Goal: Task Accomplishment & Management: Manage account settings

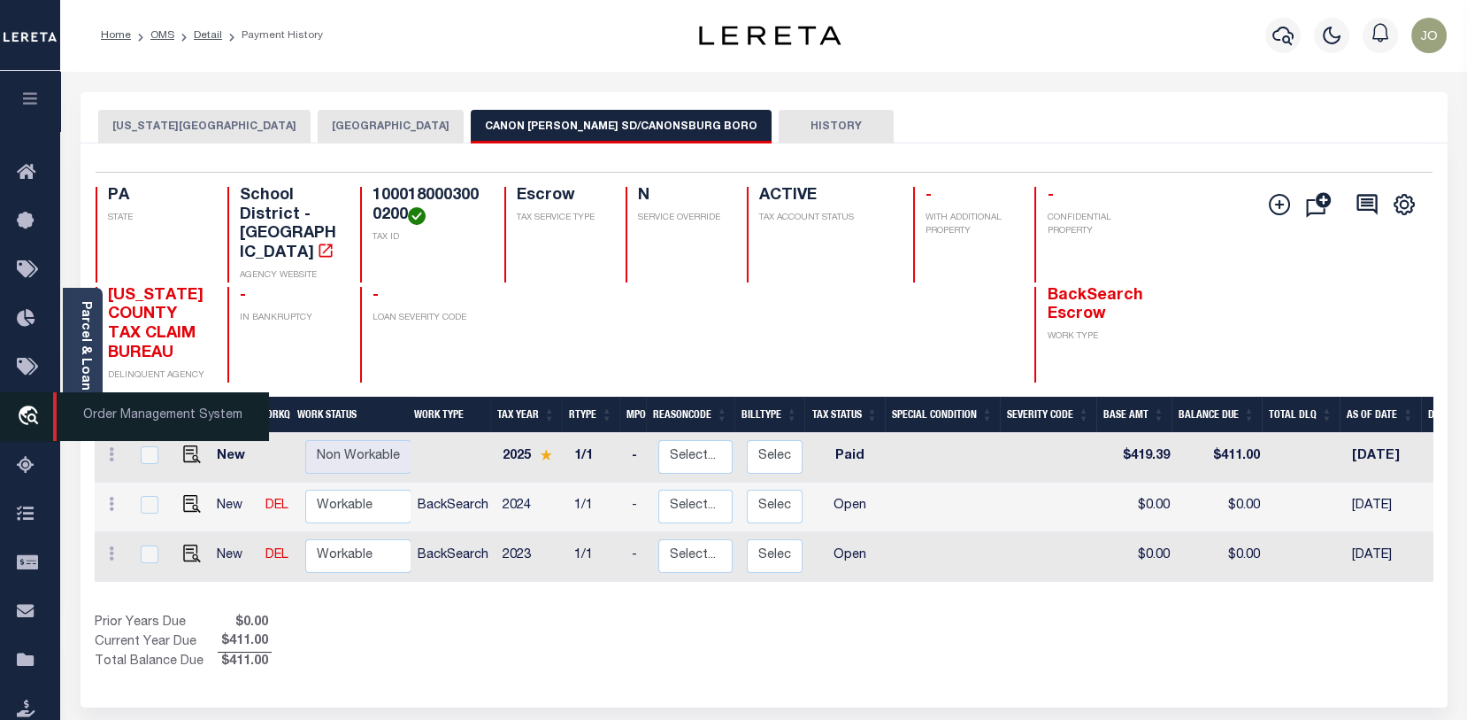
click at [27, 415] on icon "travel_explore" at bounding box center [31, 416] width 28 height 23
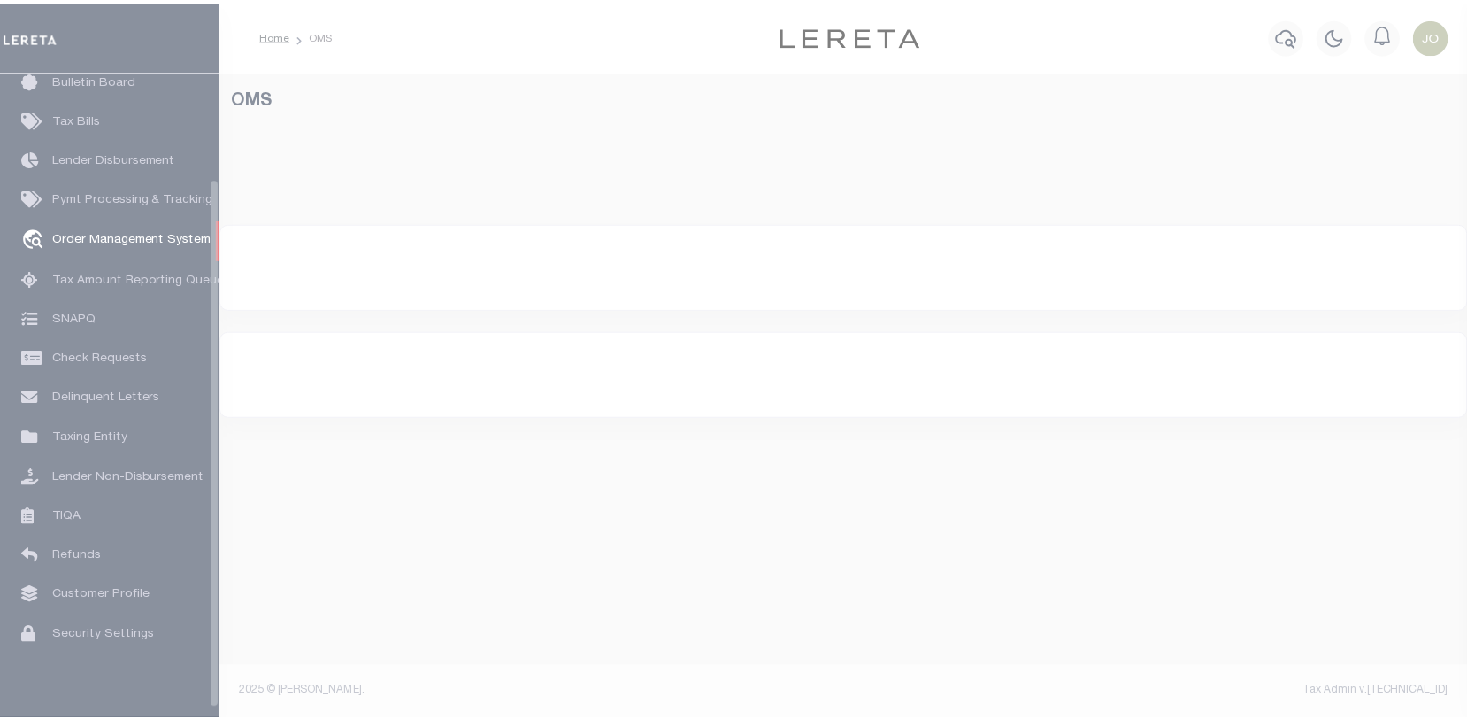
scroll to position [128, 0]
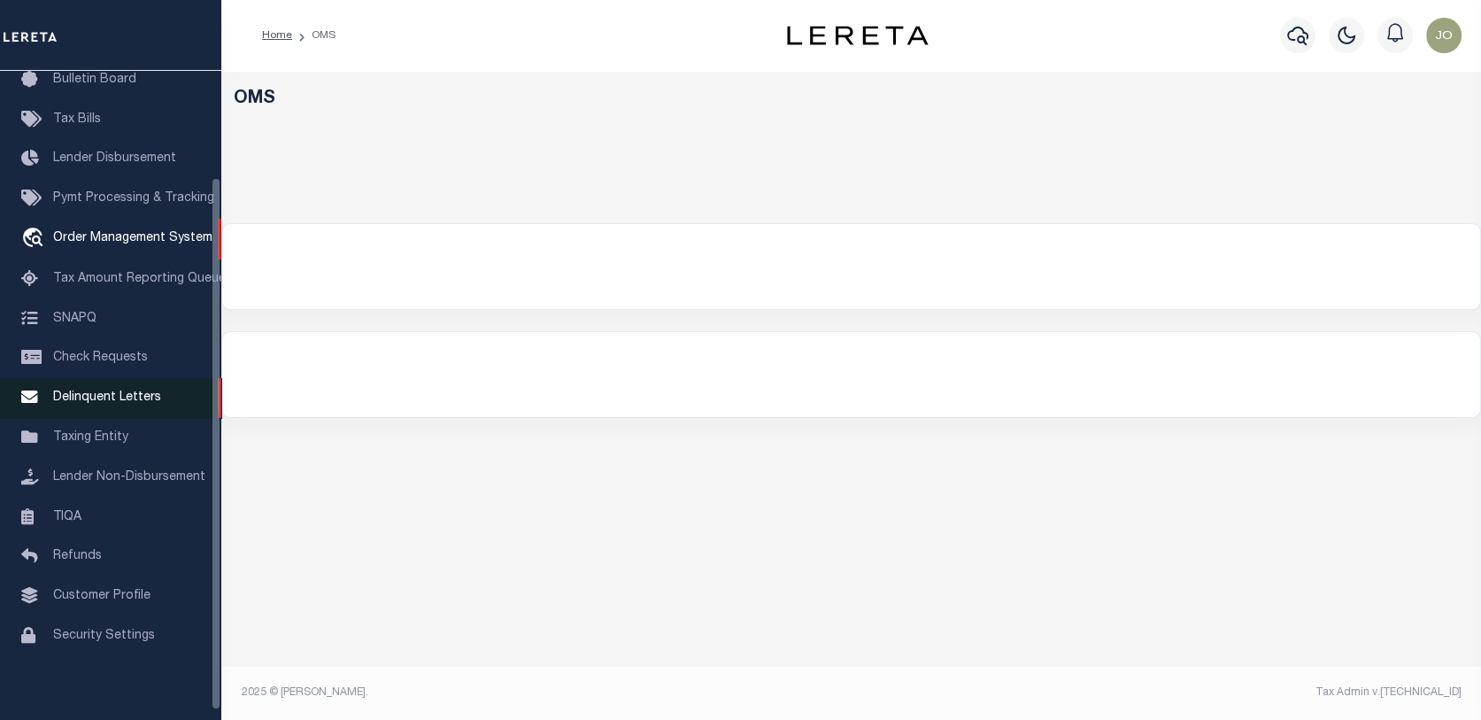
select select "200"
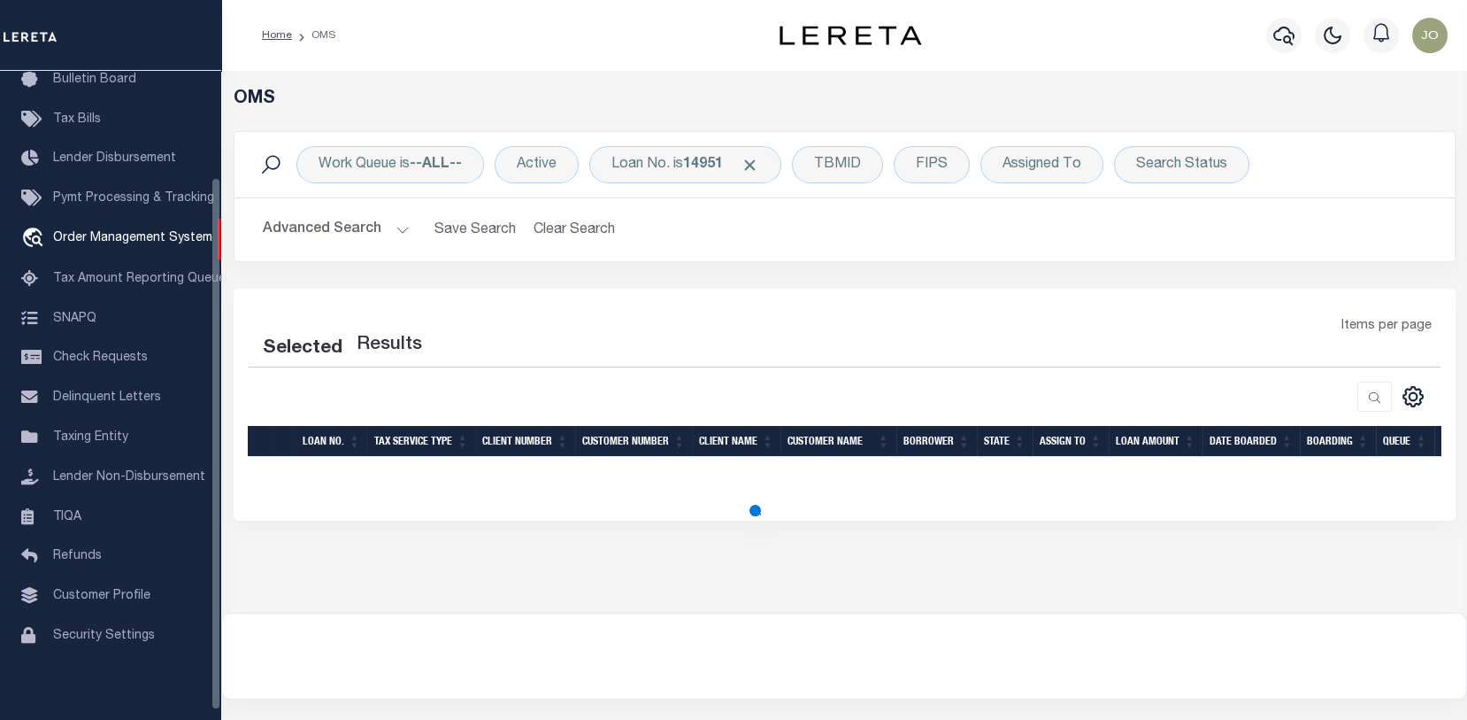
select select "200"
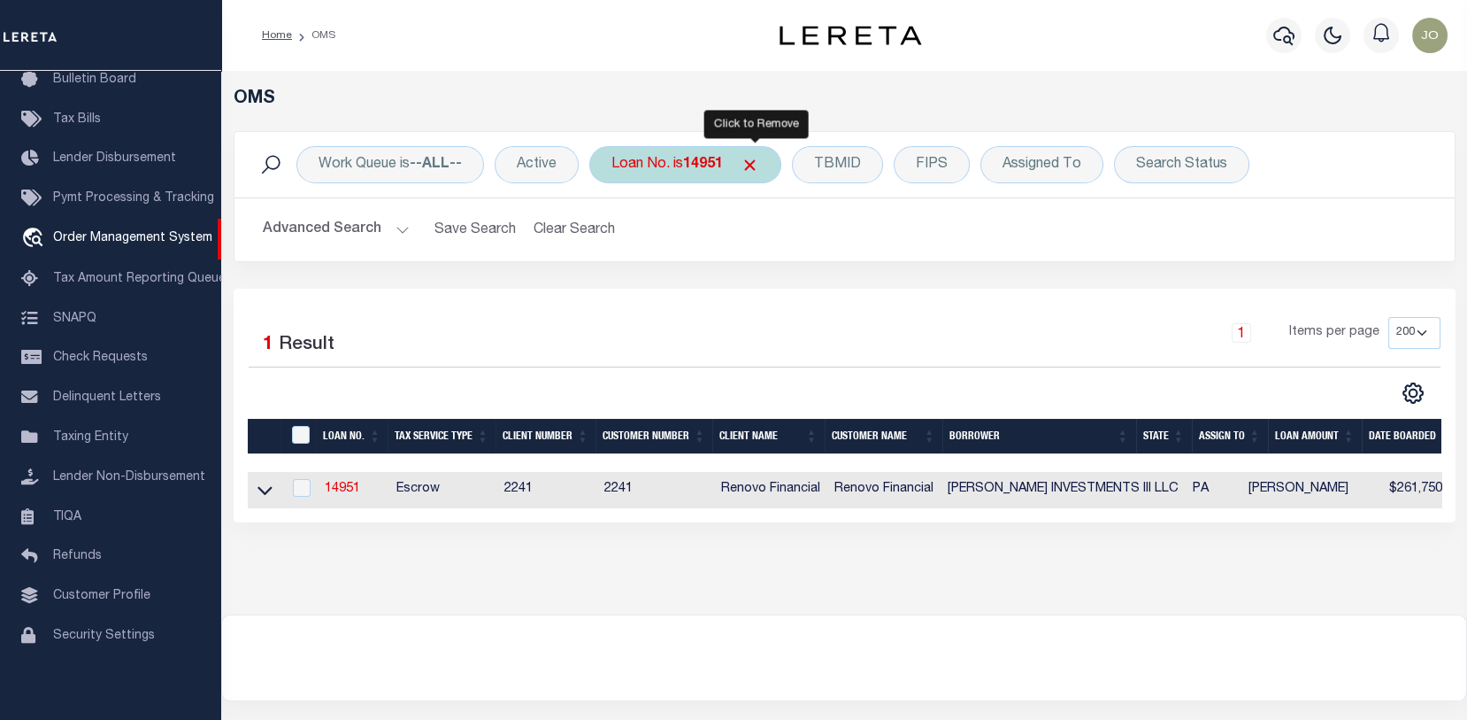
click at [756, 165] on span "Click to Remove" at bounding box center [750, 165] width 19 height 19
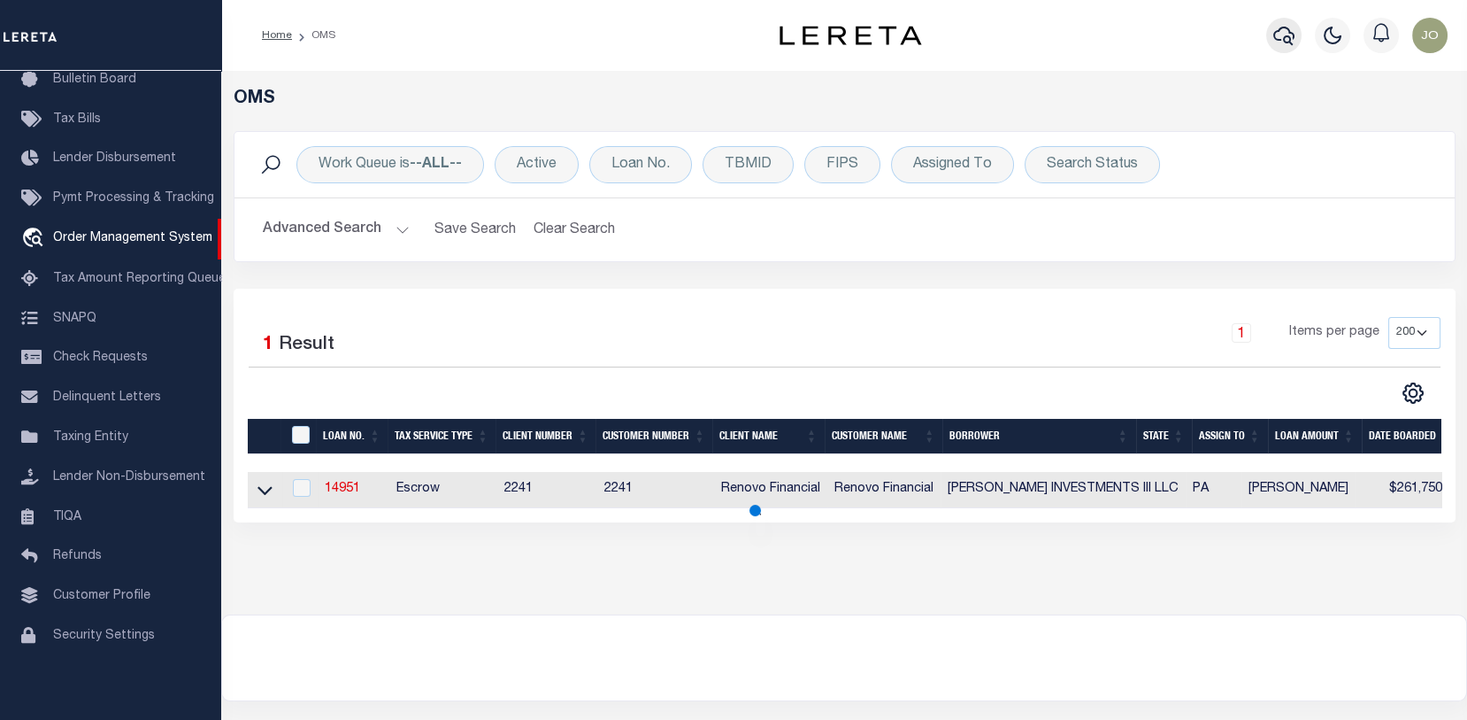
click at [1282, 32] on icon "button" at bounding box center [1284, 35] width 21 height 21
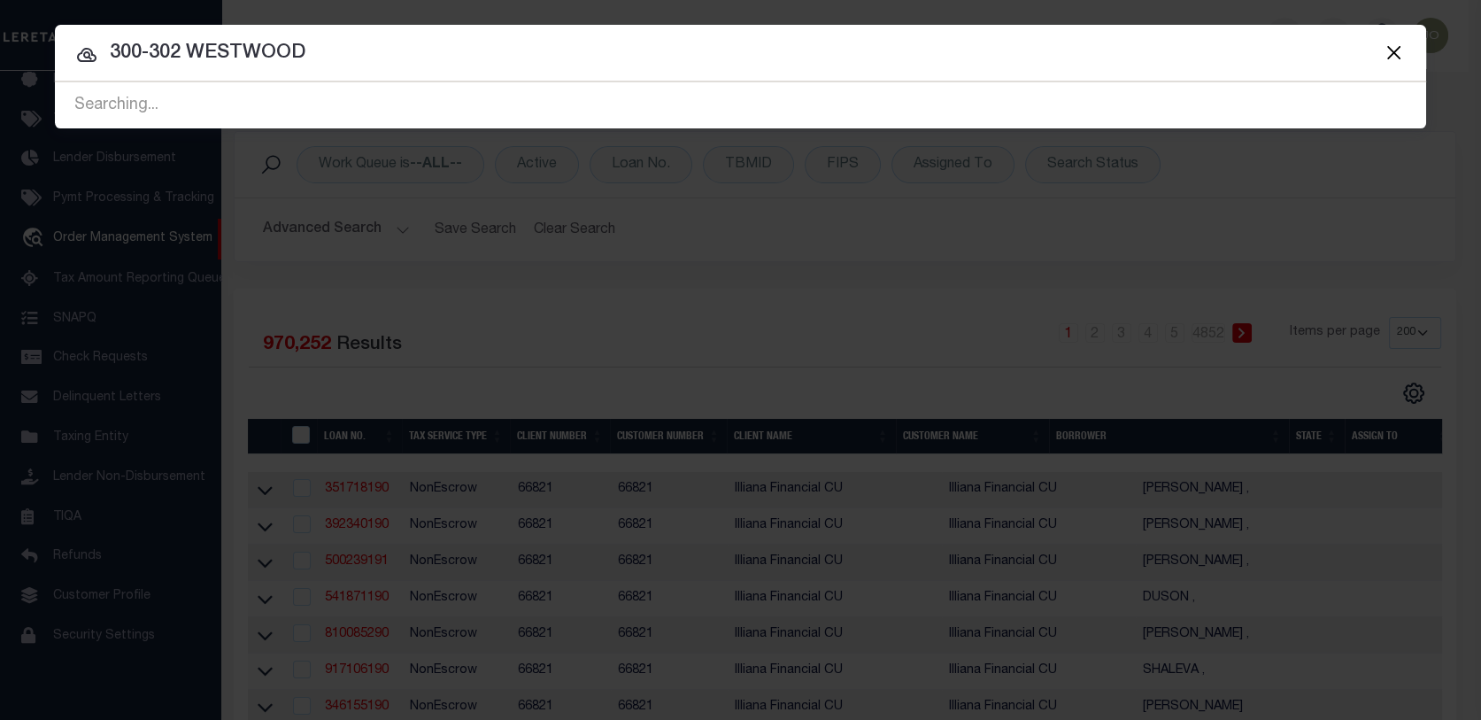
type input "300-302 WESTWOOD"
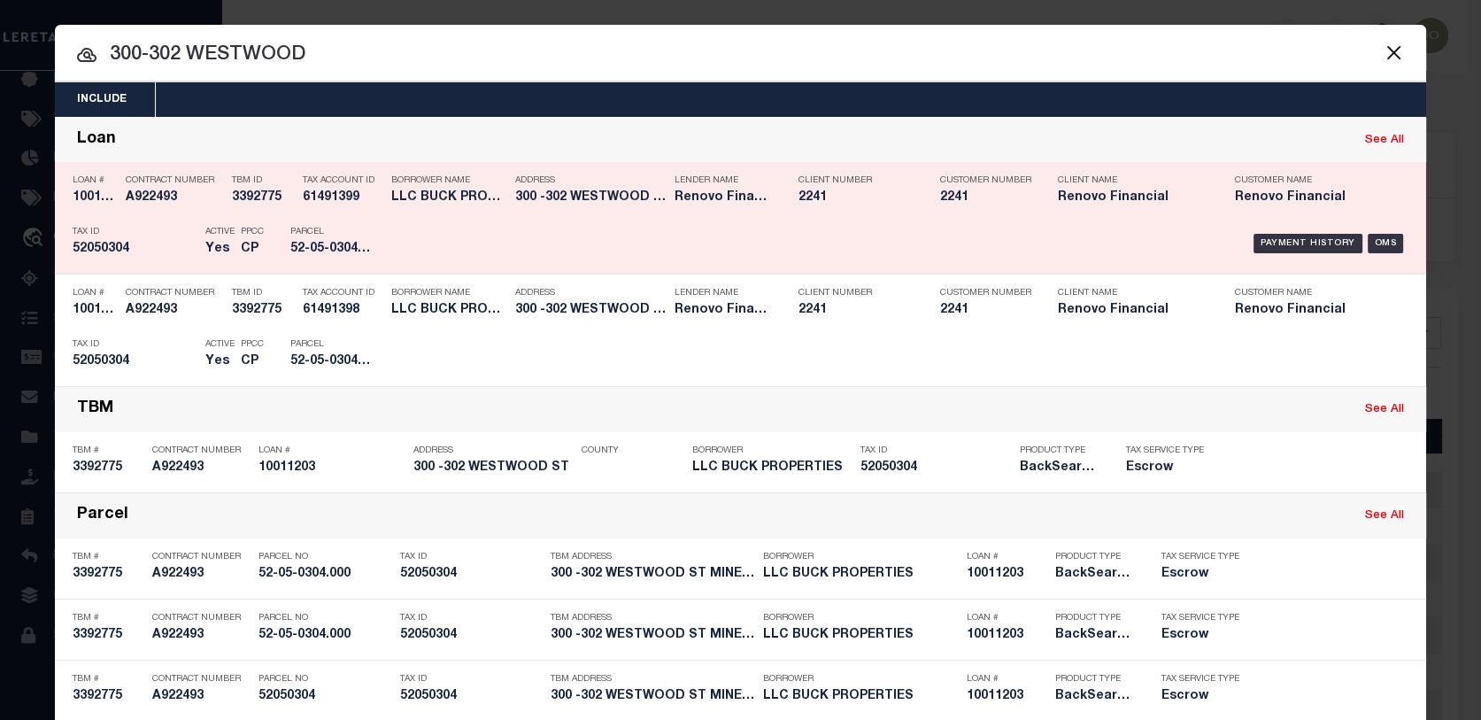
click at [126, 191] on h5 "A922493" at bounding box center [174, 197] width 97 height 15
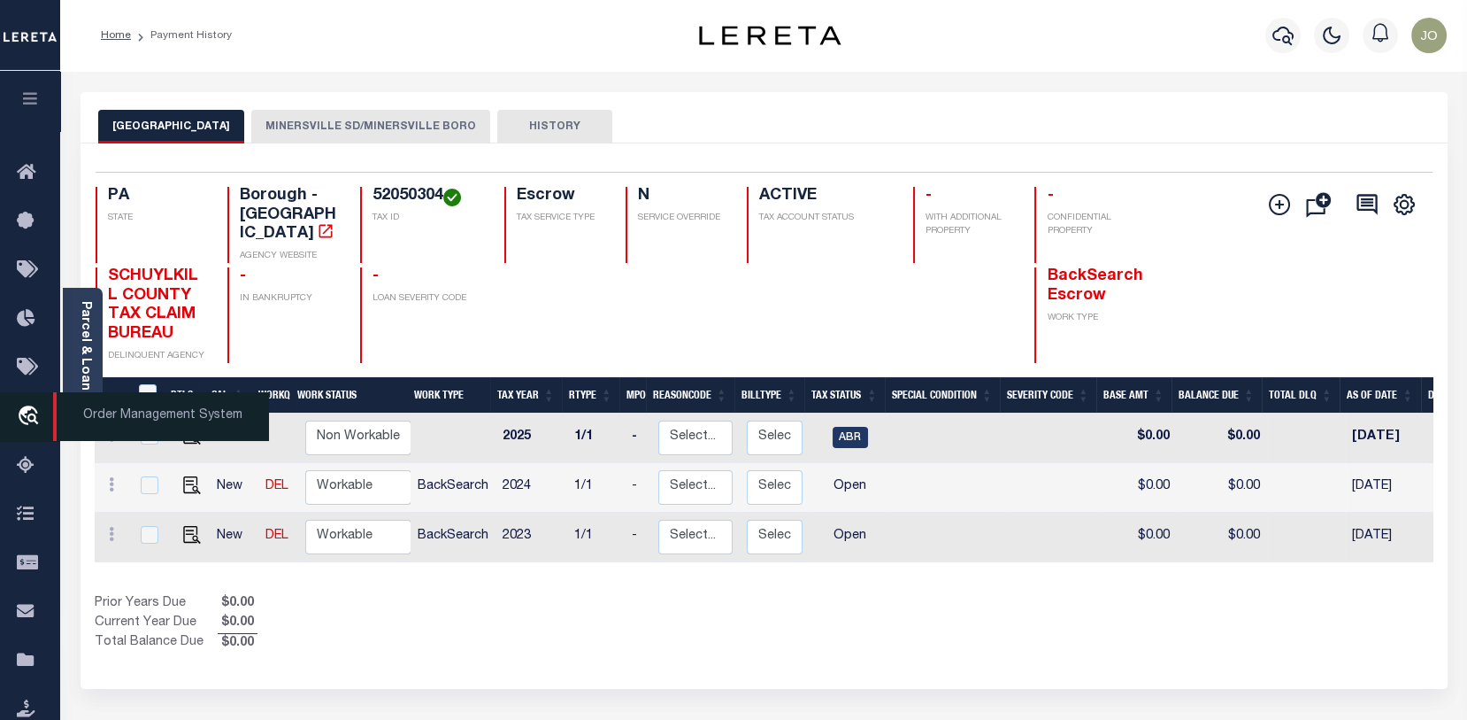
click at [88, 416] on span "Order Management System" at bounding box center [161, 416] width 216 height 49
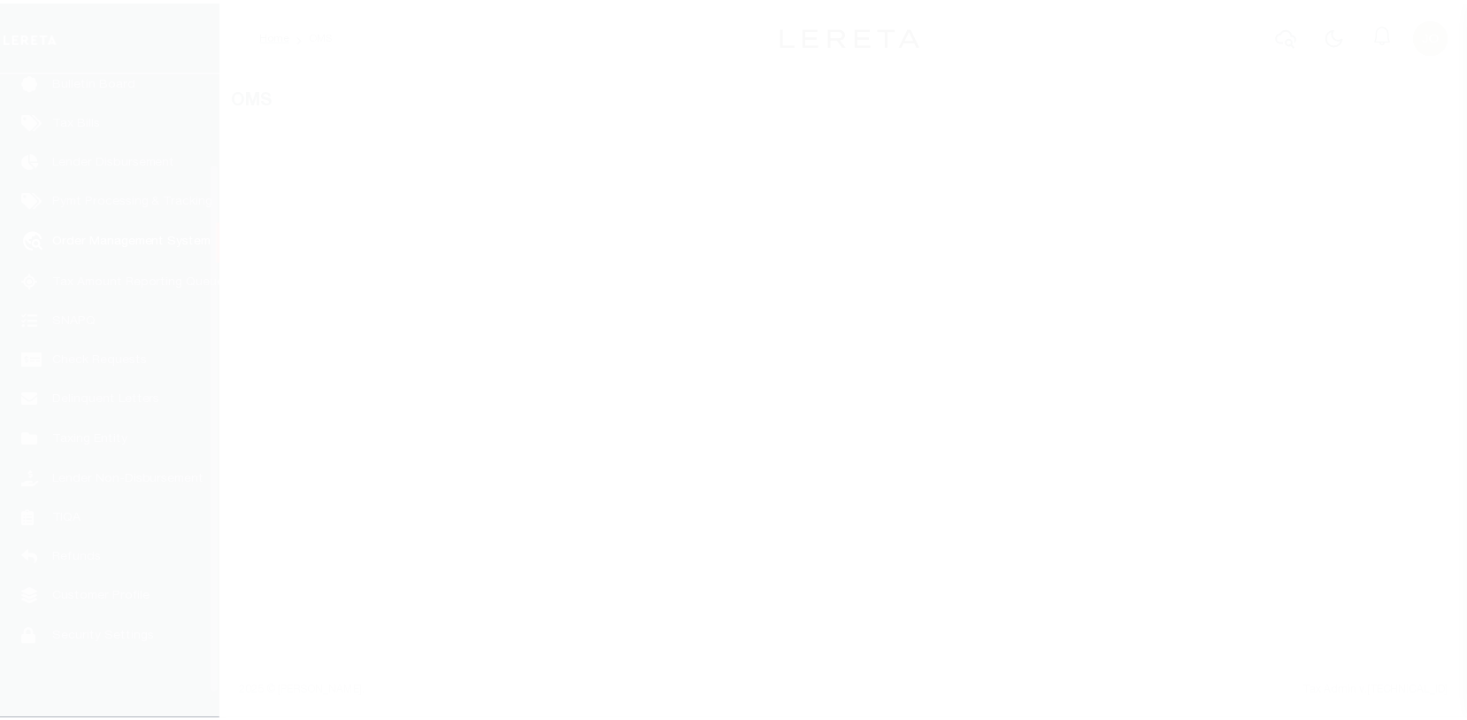
scroll to position [128, 0]
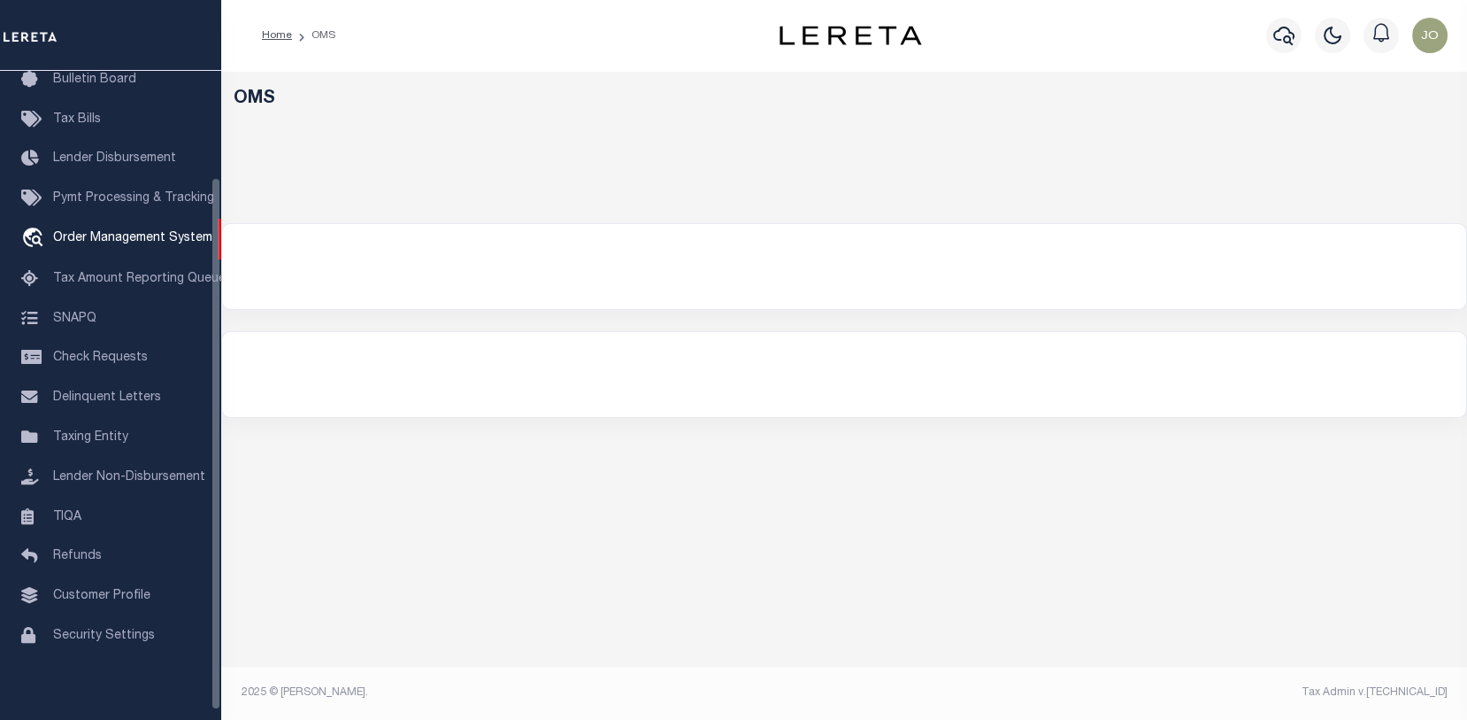
select select "200"
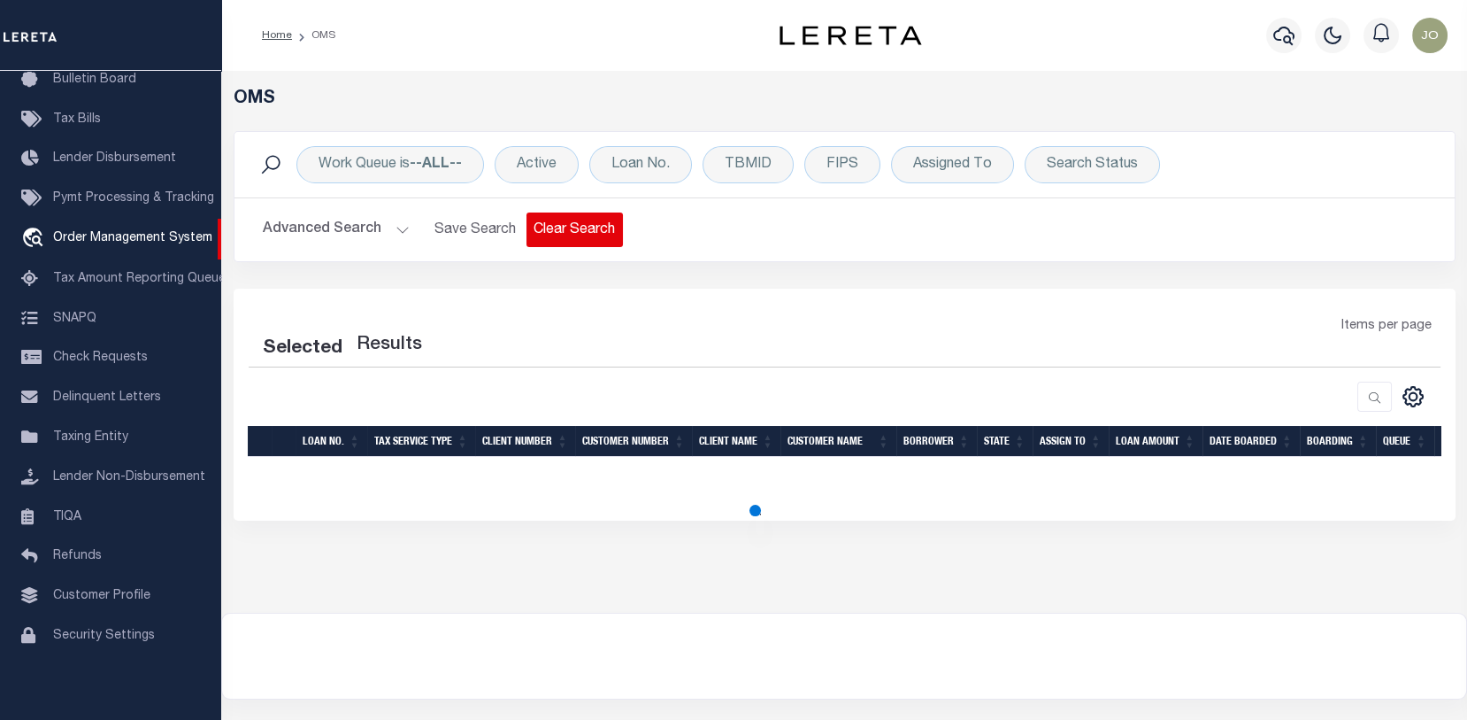
select select "200"
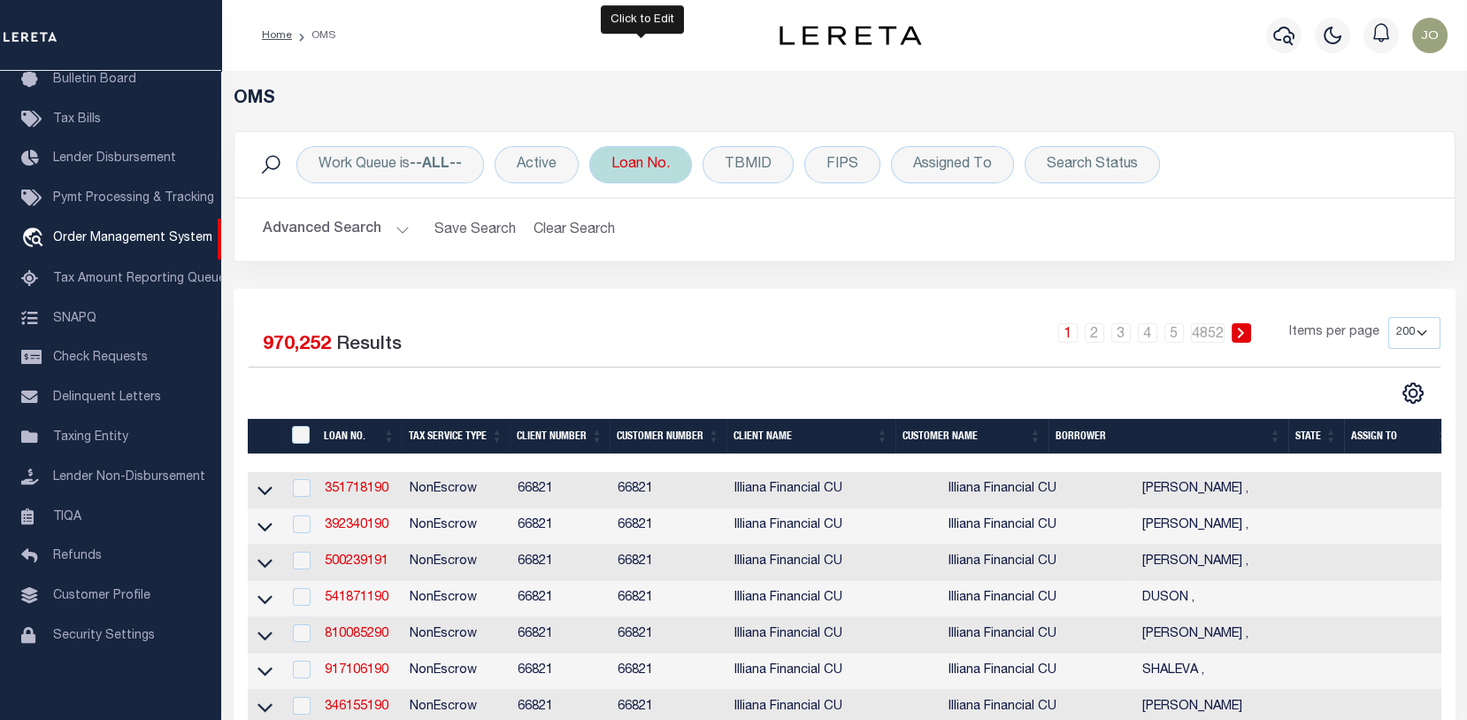
click at [650, 163] on div "Loan No." at bounding box center [640, 164] width 103 height 37
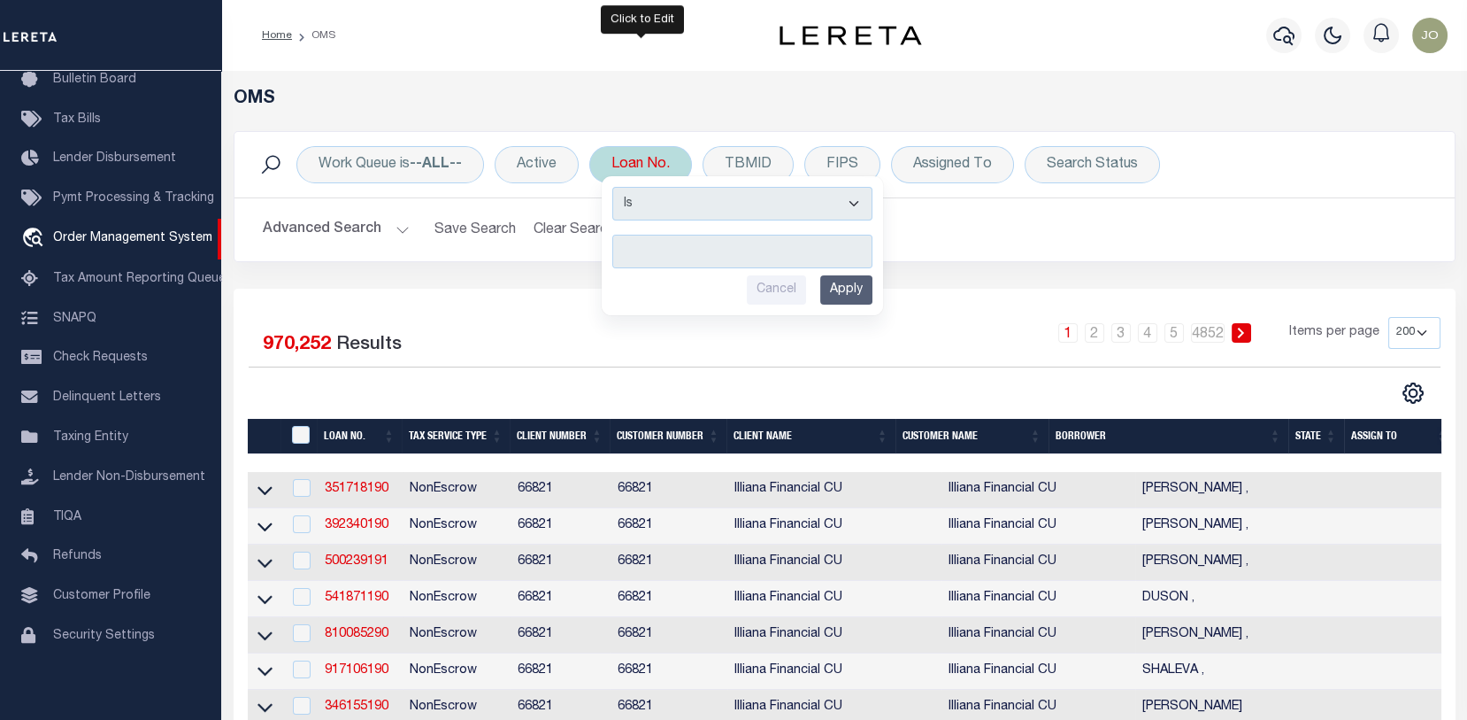
click at [624, 249] on input "text" at bounding box center [742, 252] width 260 height 34
type input "10011203"
click at [854, 289] on input "Apply" at bounding box center [846, 289] width 52 height 29
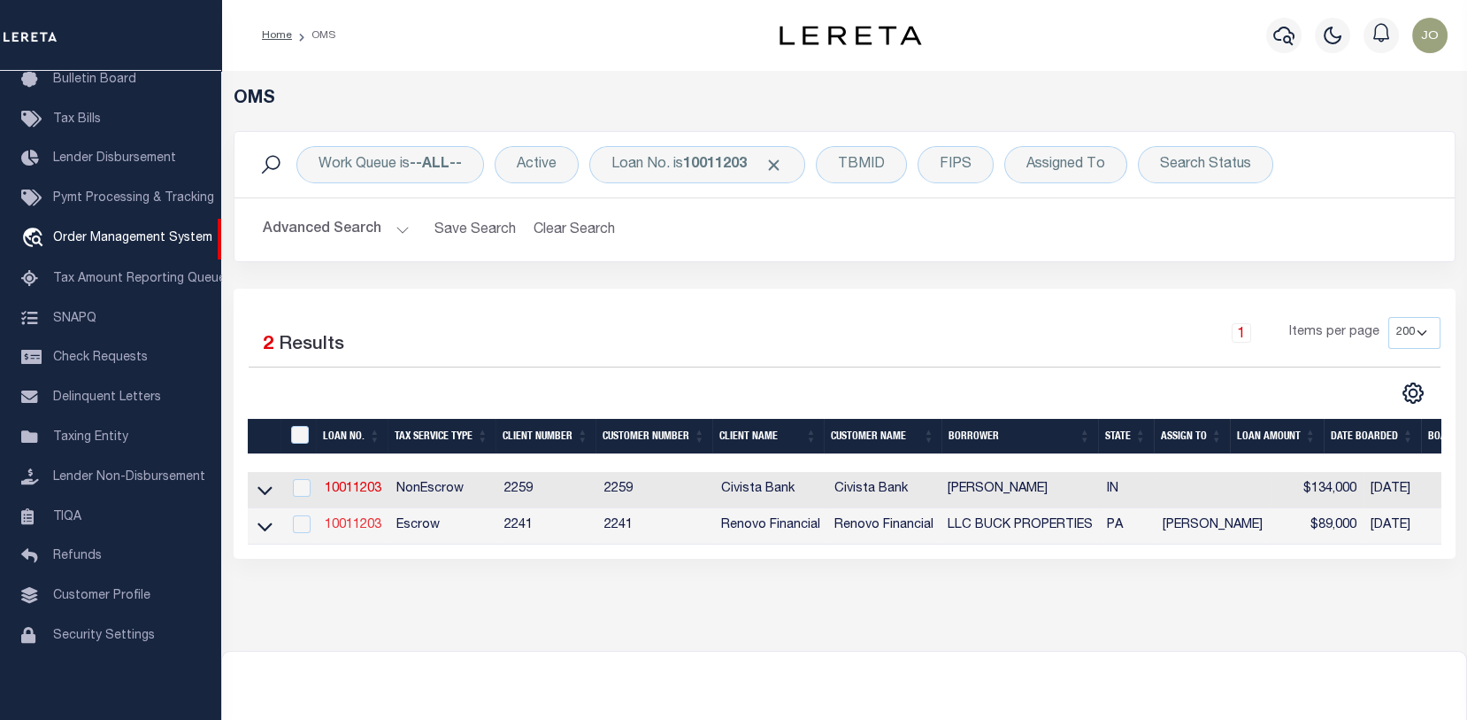
click at [360, 523] on link "10011203" at bounding box center [353, 525] width 57 height 12
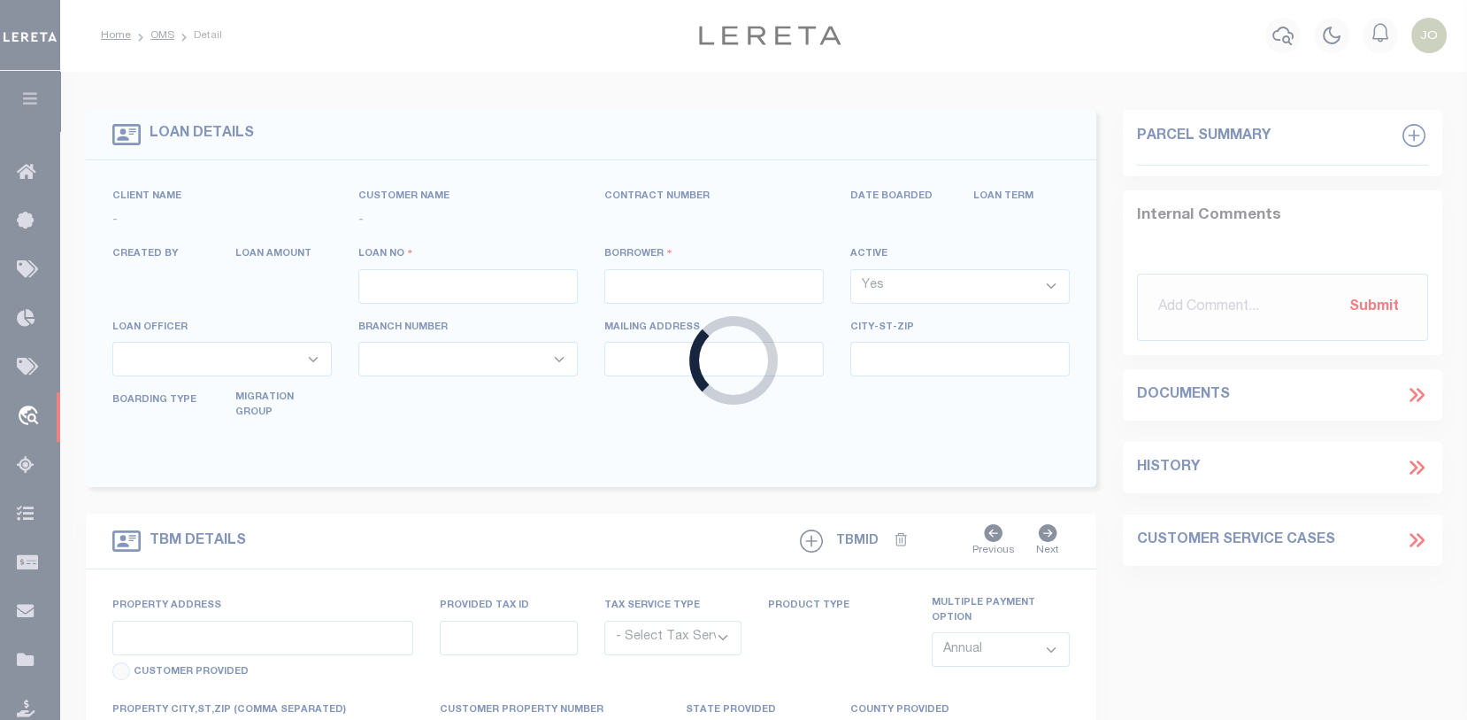
type input "10011203"
type input "LLC BUCK PROPERTIES"
select select
type input "[STREET_ADDRESS]"
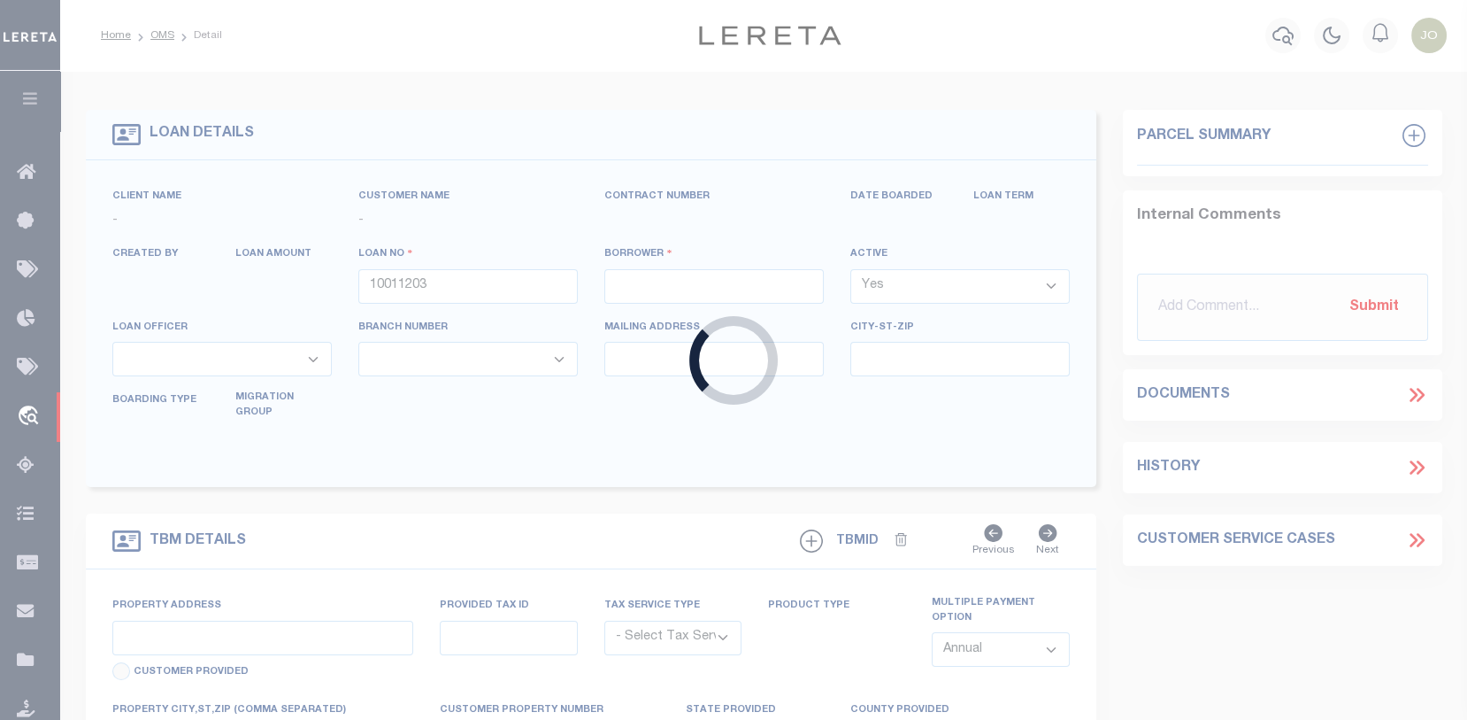
type input "AUBURN [GEOGRAPHIC_DATA] 17922-9057 NULL"
select select "10"
select select "Escrow"
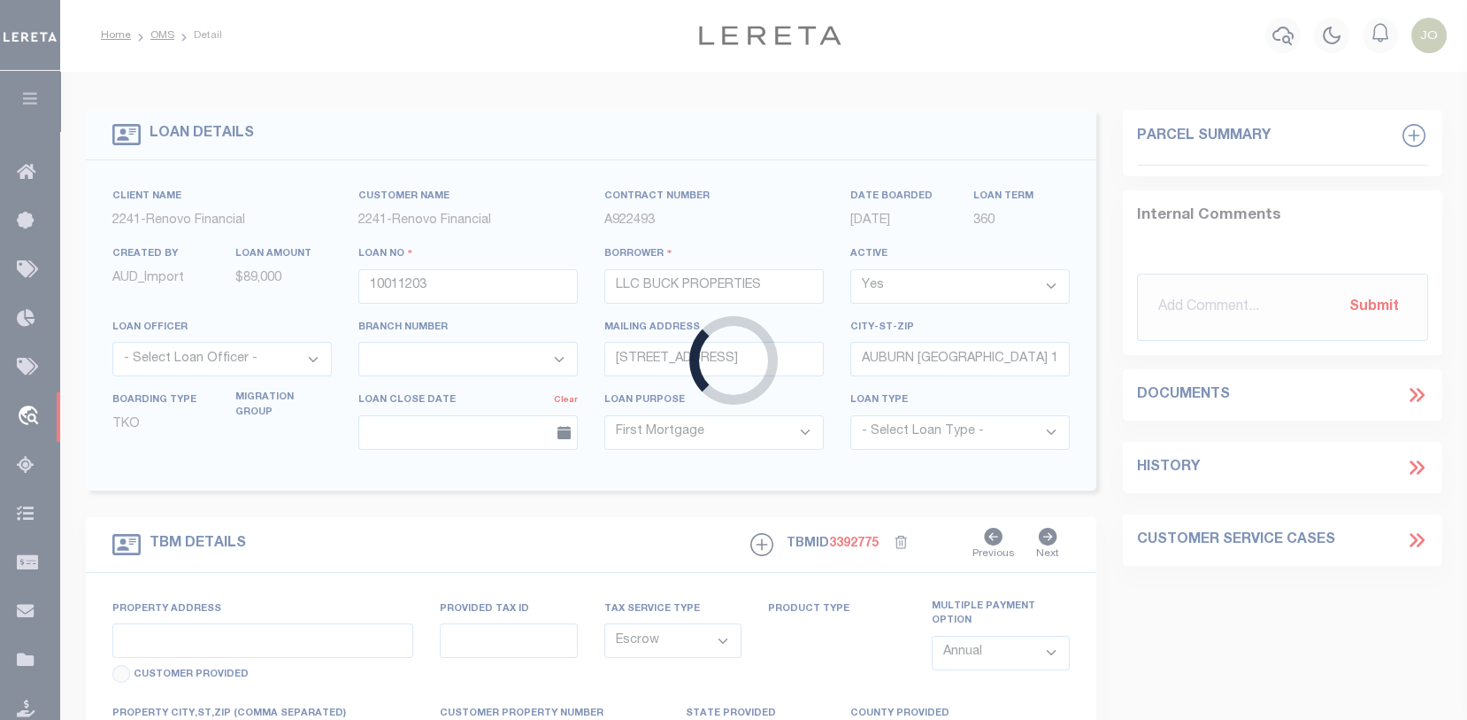
type input "300 -302 WESTWOOD ST"
type input "52050304"
select select
type input "MINERSVILLE PA 17954"
type input "a0kUS000006jpu9"
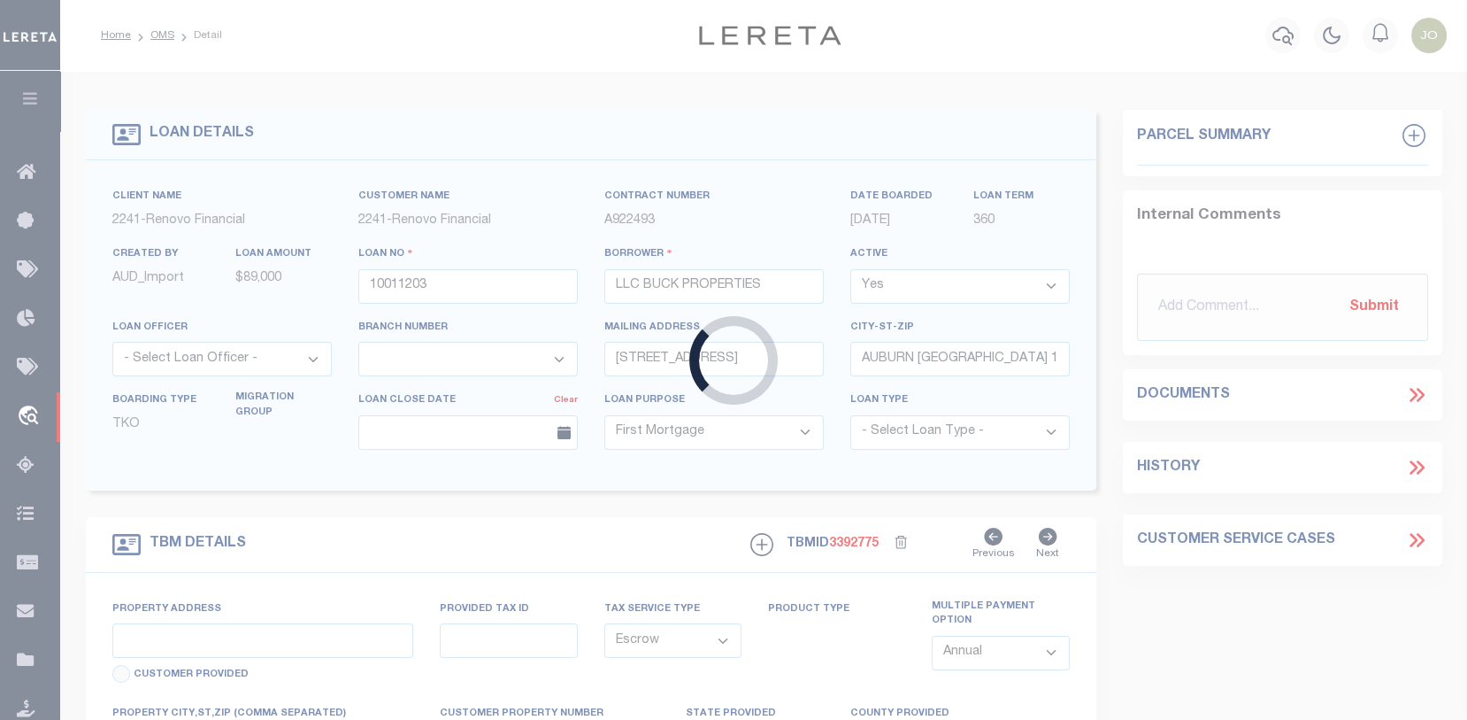
type input "PA"
select select "25067"
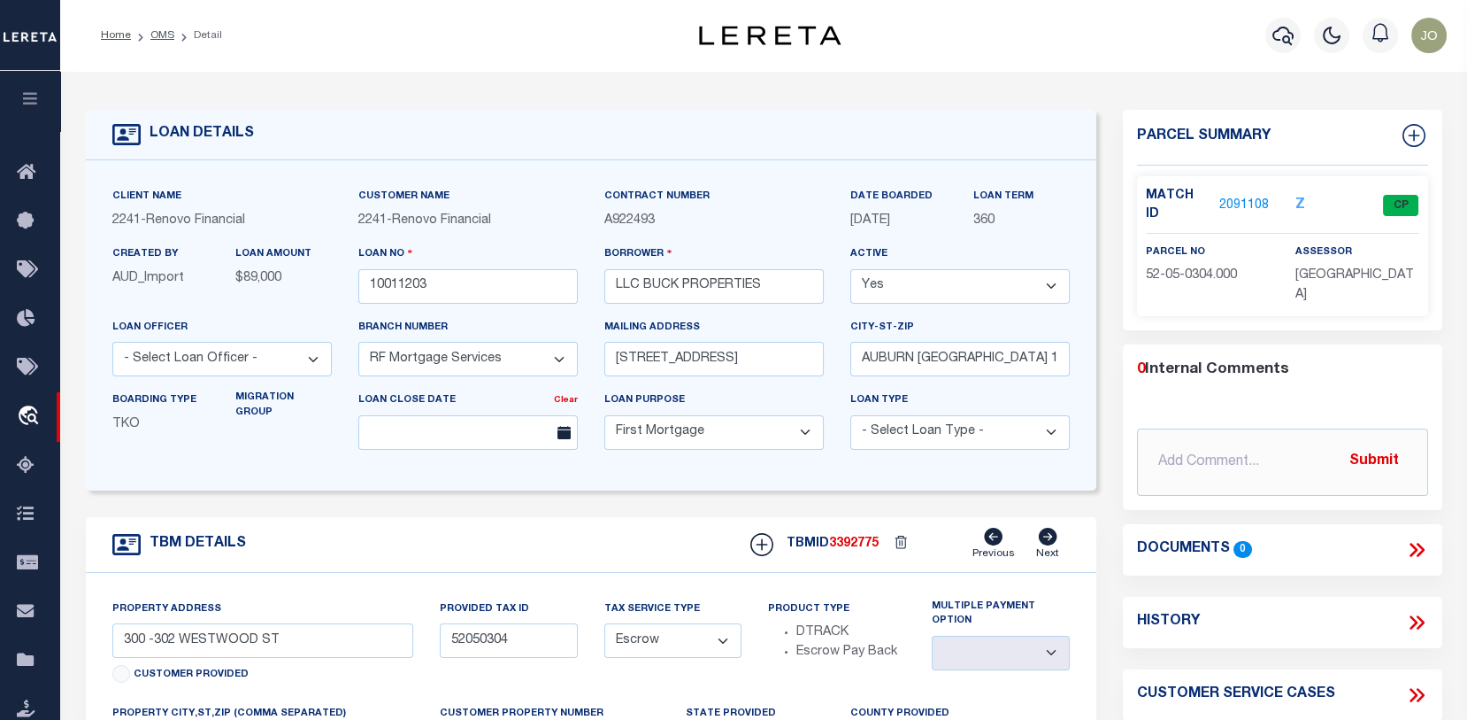
click at [1257, 202] on link "2091108" at bounding box center [1245, 205] width 50 height 19
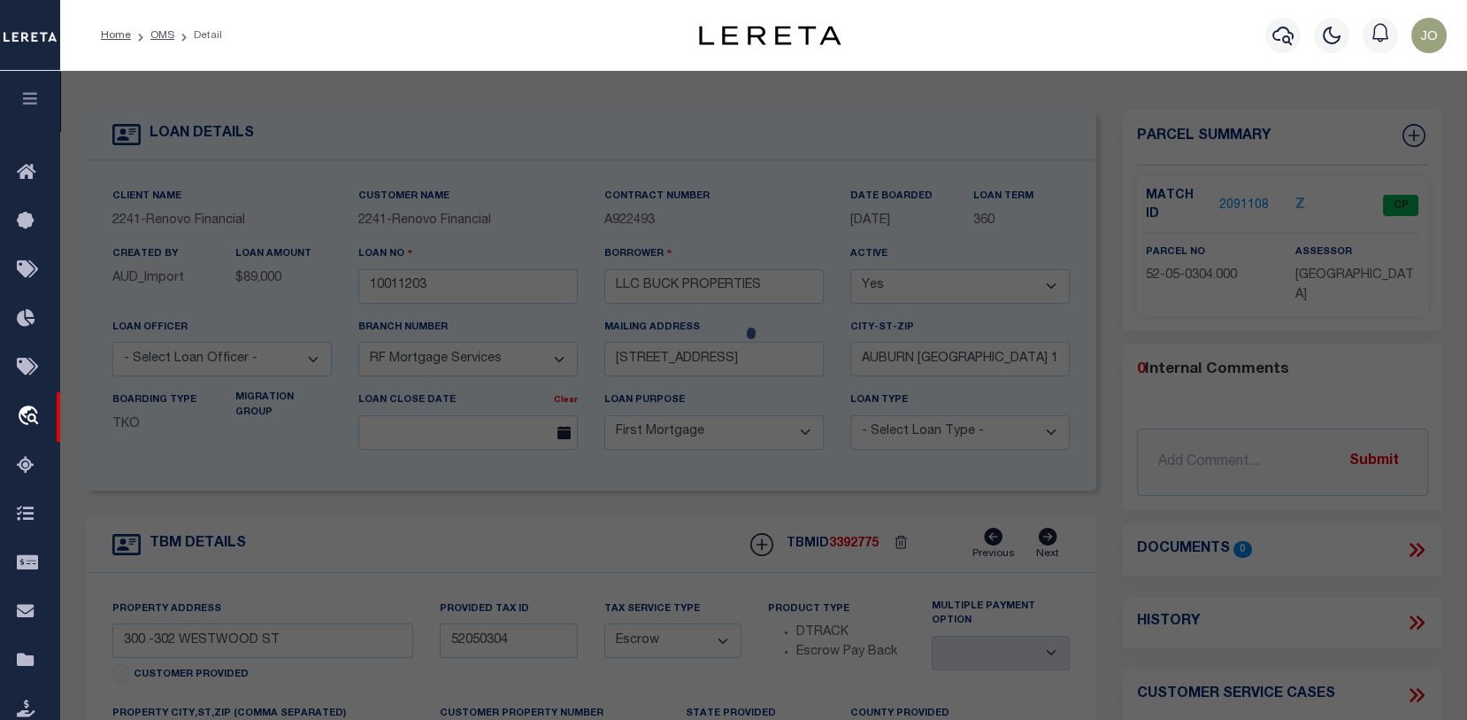
checkbox input "false"
select select "CP"
type input "BUCK PROPERTIES LLC,"
select select
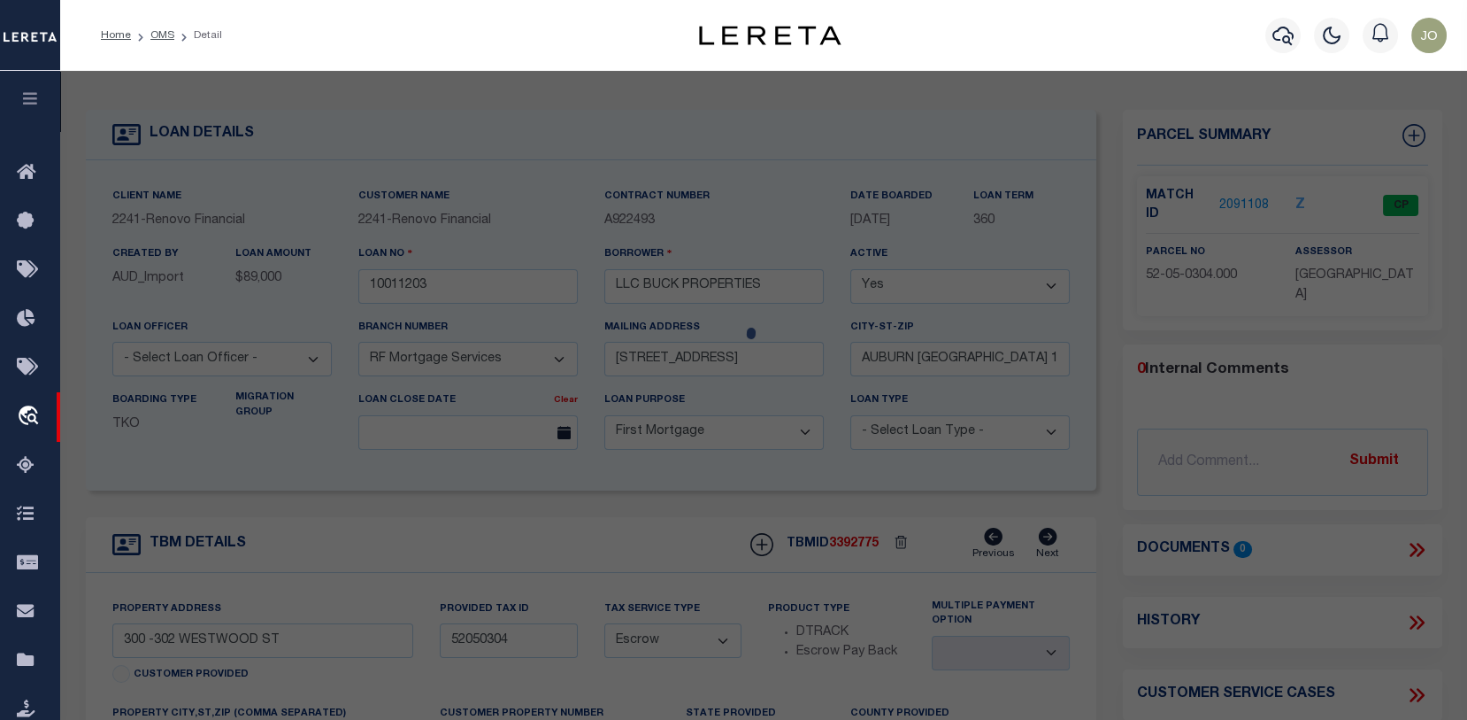
type input "302 WESTWOOD STREET"
type input "MINERSVILLE PA 17954"
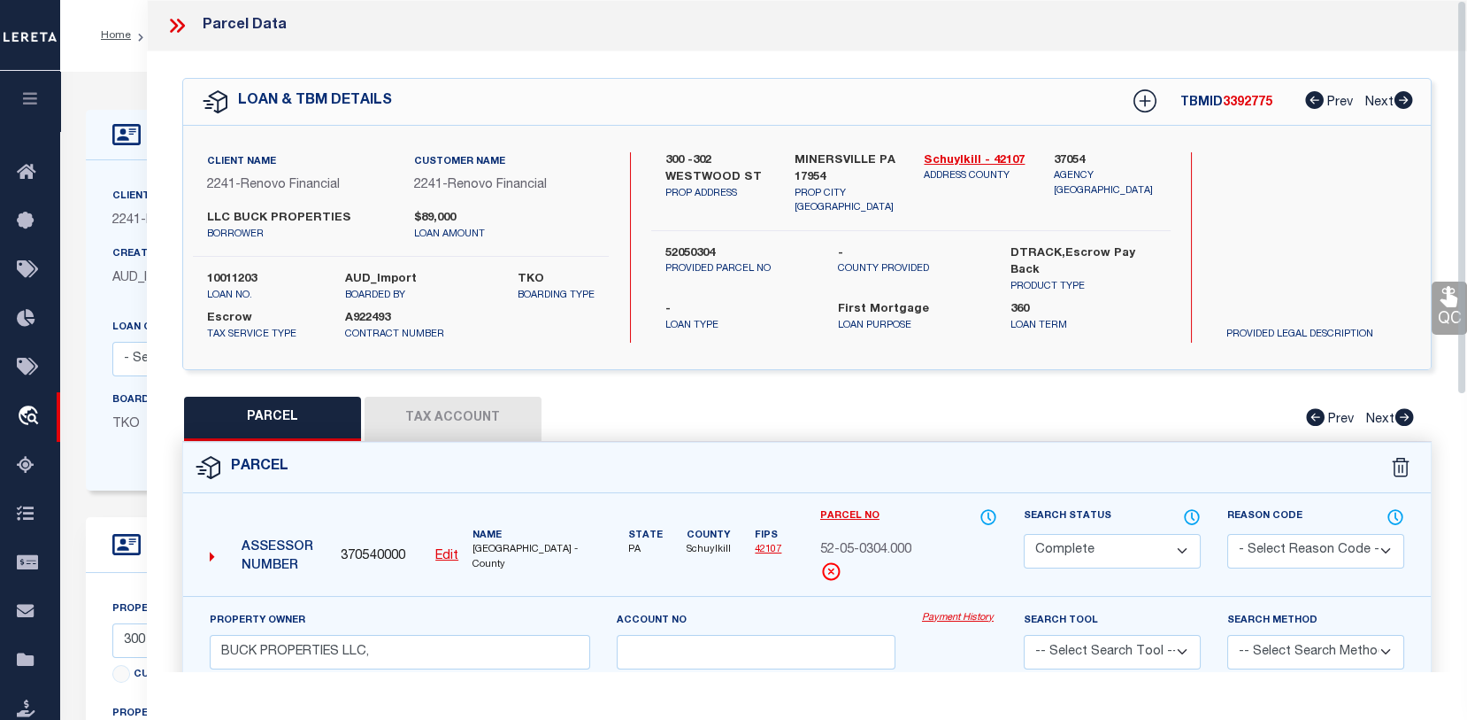
click at [961, 626] on link "Payment History" at bounding box center [959, 618] width 75 height 15
